Goal: Navigation & Orientation: Find specific page/section

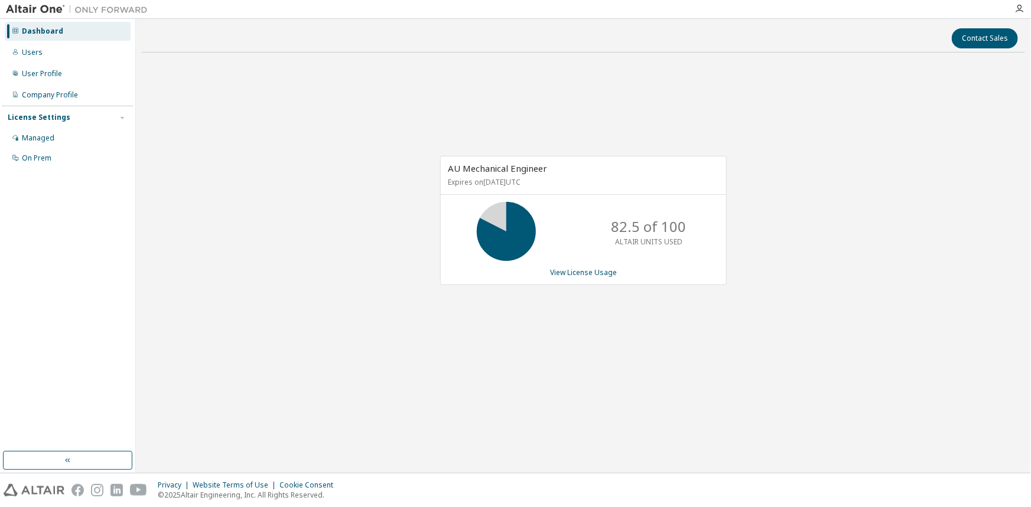
click at [55, 137] on div "Managed" at bounding box center [68, 138] width 126 height 19
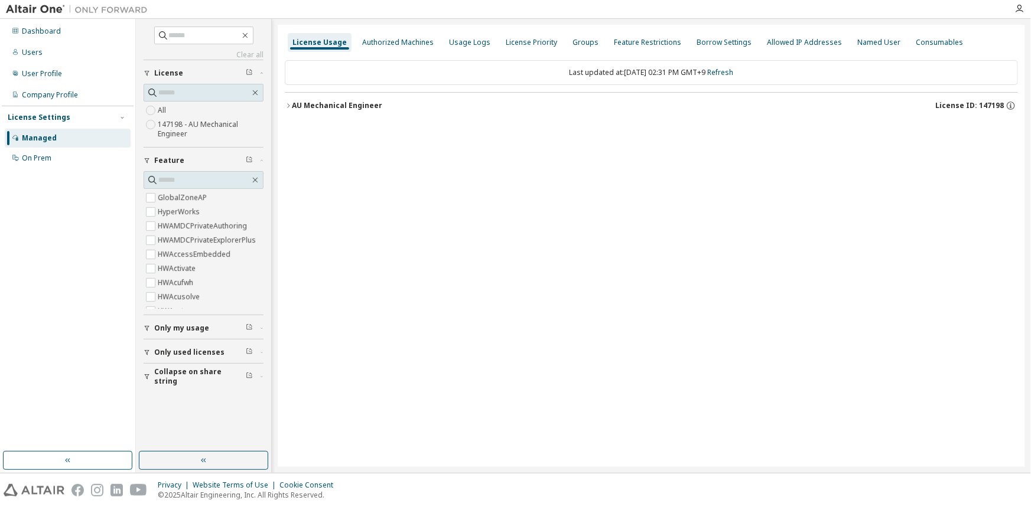
click at [457, 117] on button "AU Mechanical Engineer License ID: 147198" at bounding box center [651, 106] width 733 height 26
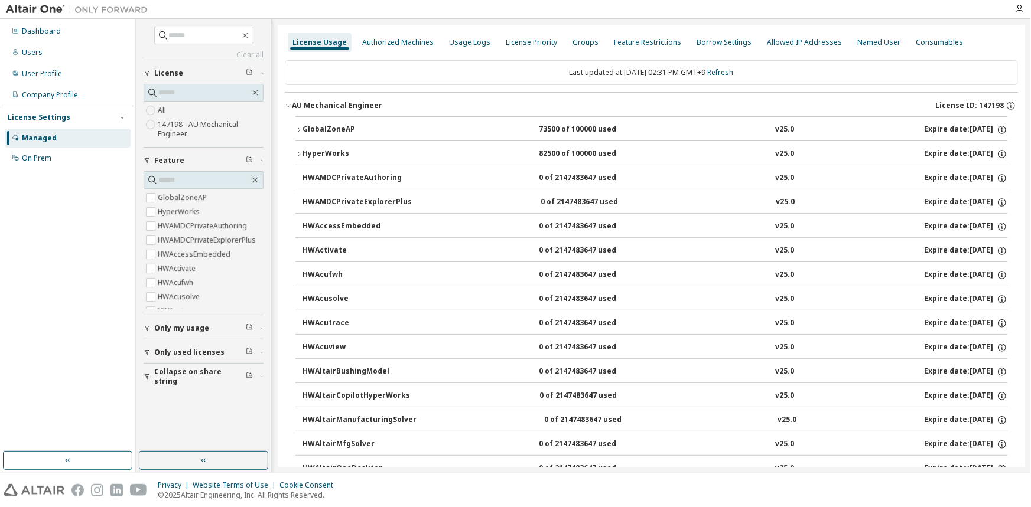
click at [456, 106] on div "AU Mechanical Engineer License ID: 147198" at bounding box center [655, 105] width 726 height 11
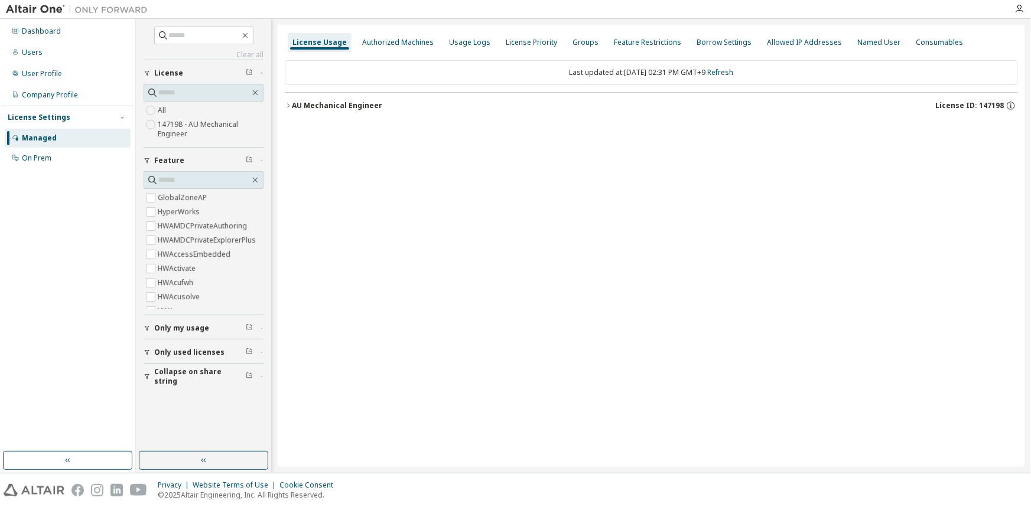
click at [456, 105] on div "AU Mechanical Engineer License ID: 147198" at bounding box center [655, 105] width 726 height 11
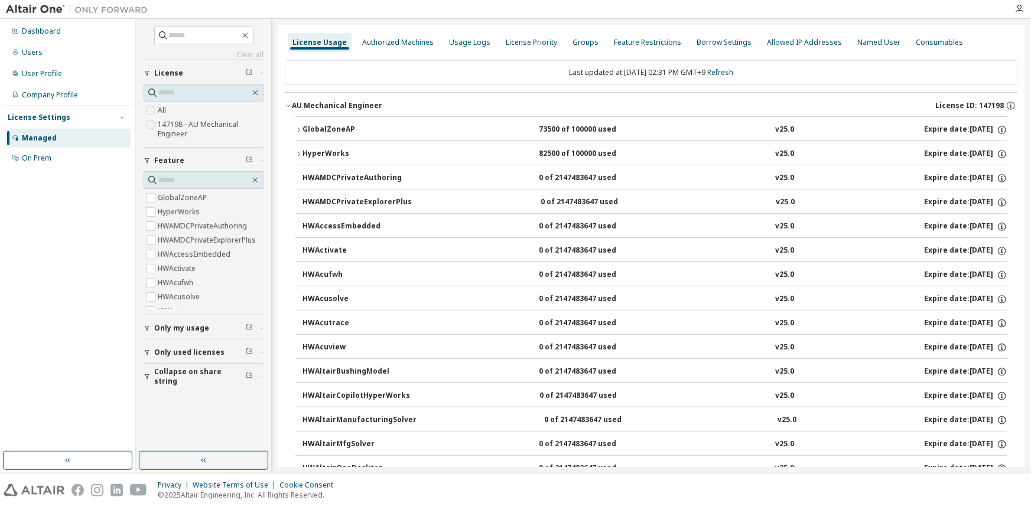
click at [462, 149] on div "HyperWorks 82500 of 100000 used v25.0 Expire date: 2026-07-21" at bounding box center [654, 154] width 705 height 11
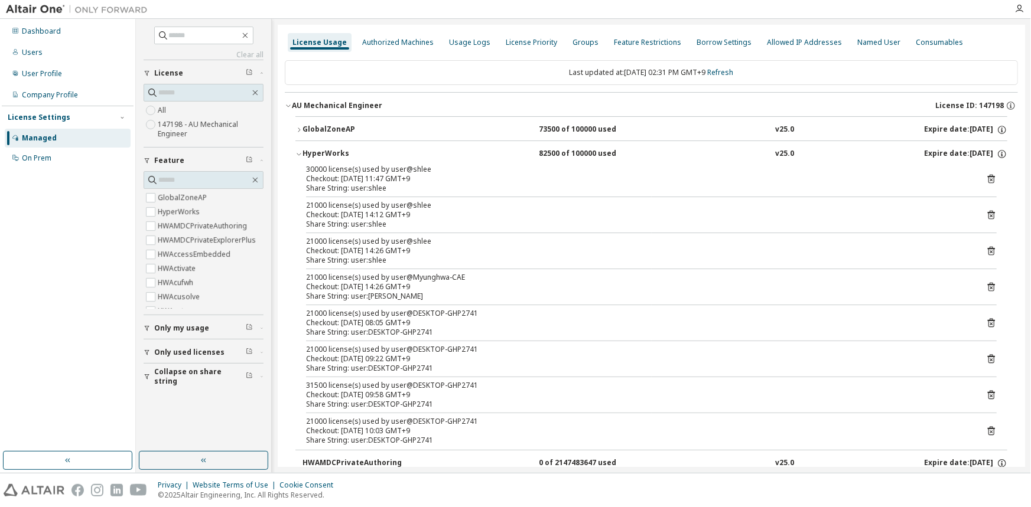
click at [462, 132] on div "GlobalZoneAP 73500 of 100000 used v25.0 Expire date: 2026-07-21" at bounding box center [654, 130] width 705 height 11
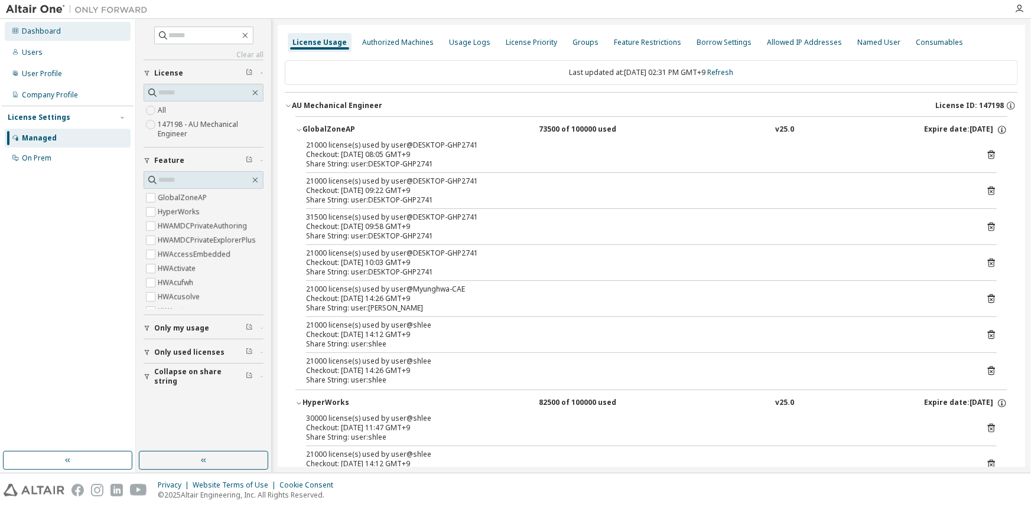
click at [82, 27] on div "Dashboard" at bounding box center [68, 31] width 126 height 19
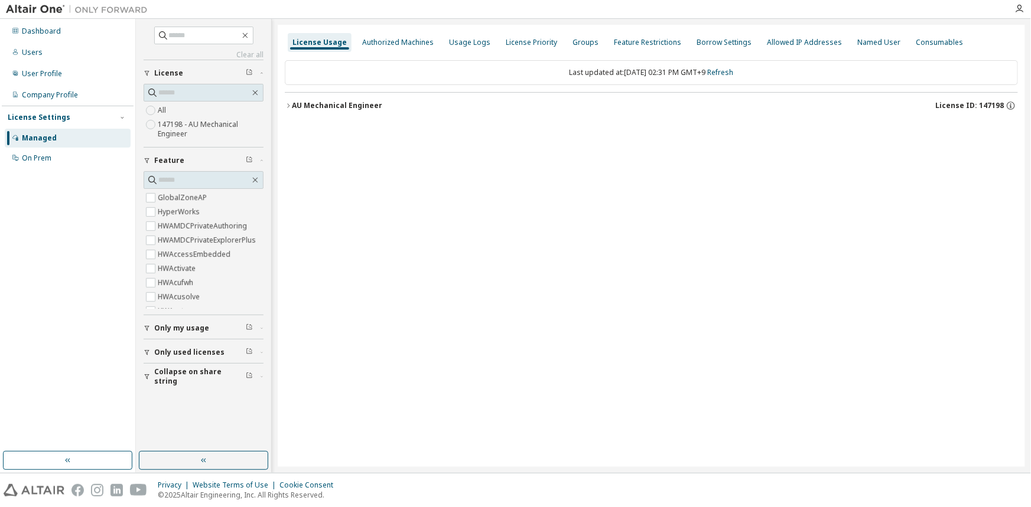
click at [358, 98] on button "AU Mechanical Engineer License ID: 147198" at bounding box center [651, 106] width 733 height 26
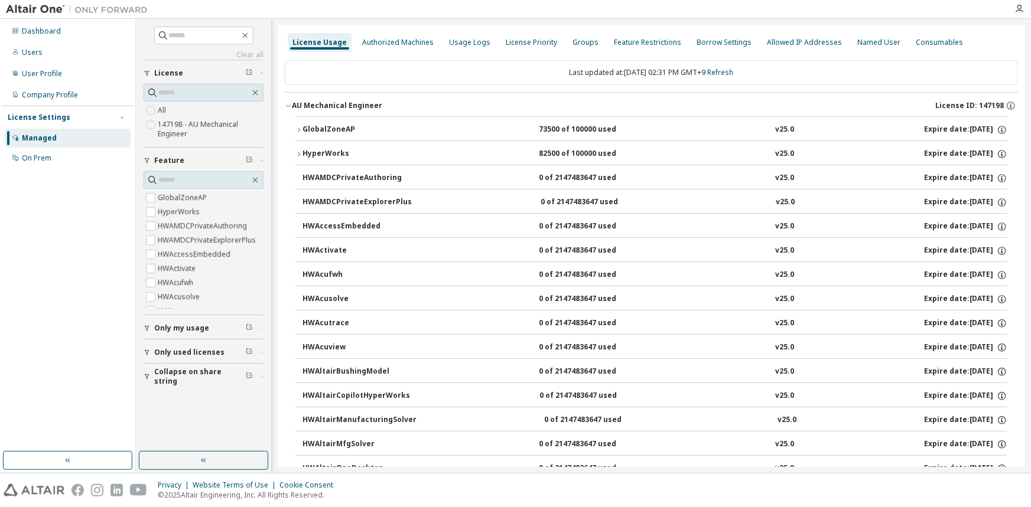
click at [379, 149] on div "HyperWorks" at bounding box center [355, 154] width 106 height 11
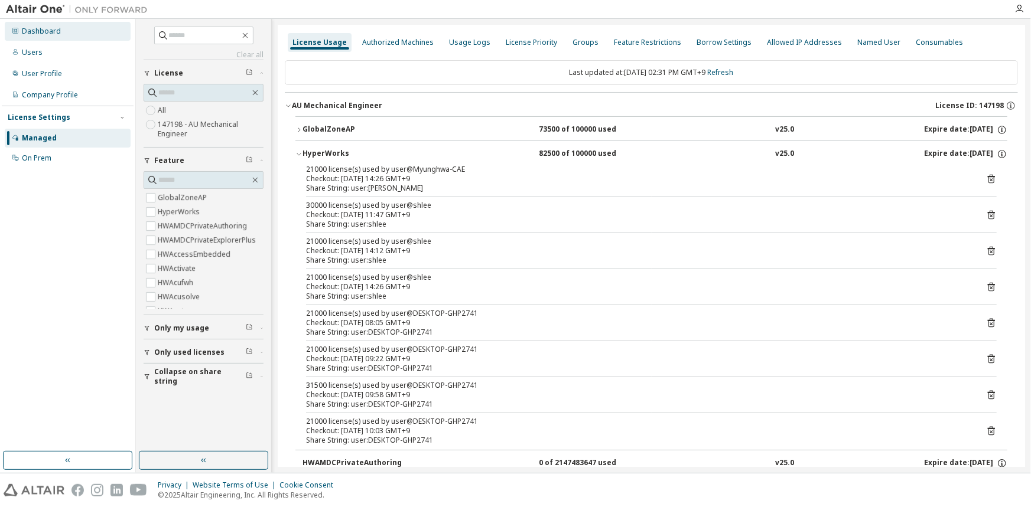
click at [93, 31] on div "Dashboard" at bounding box center [68, 31] width 126 height 19
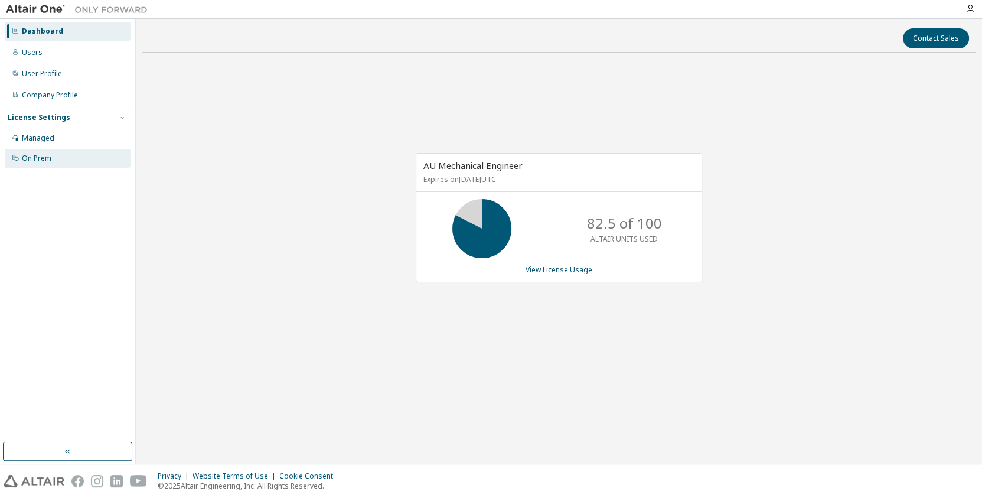
click at [65, 149] on div "On Prem" at bounding box center [68, 158] width 126 height 19
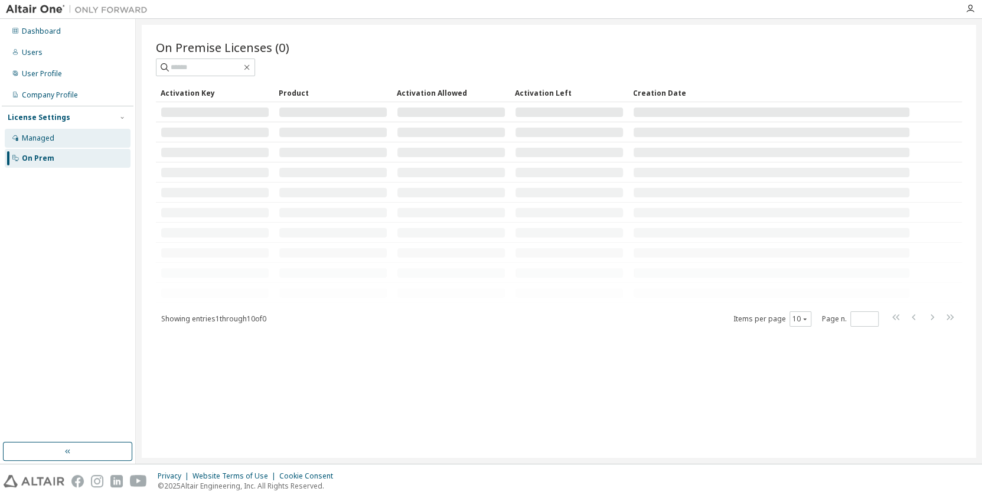
click at [64, 129] on div "Managed" at bounding box center [68, 138] width 126 height 19
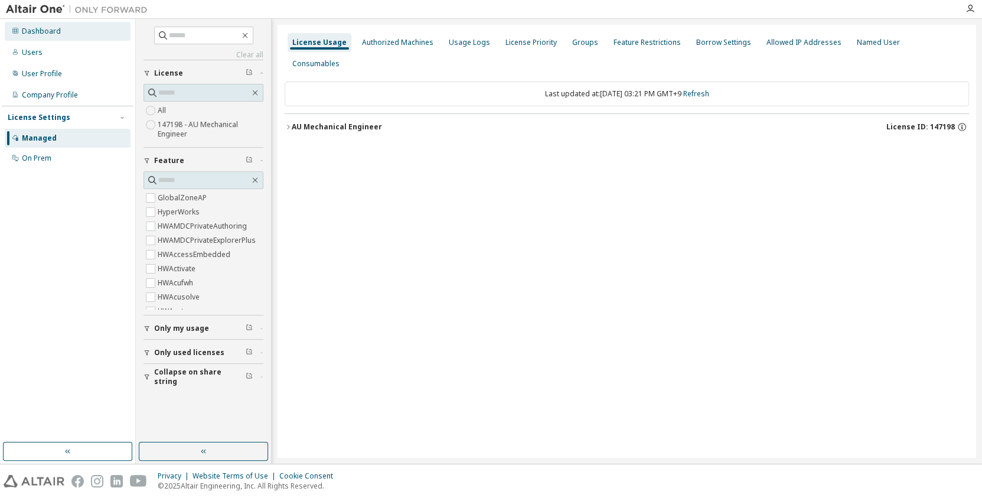
click at [45, 25] on div "Dashboard" at bounding box center [68, 31] width 126 height 19
